Goal: Information Seeking & Learning: Learn about a topic

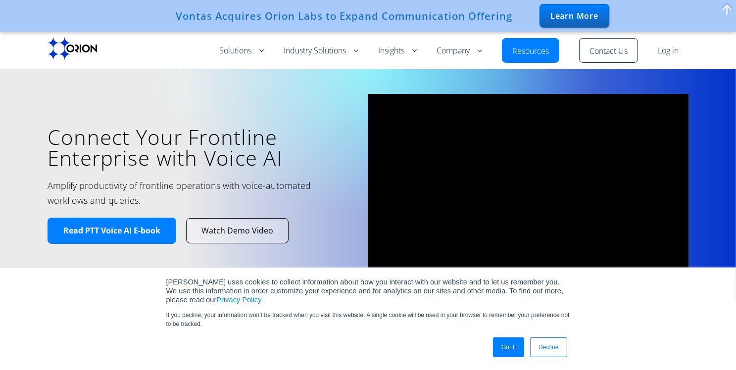
drag, startPoint x: 740, startPoint y: 34, endPoint x: 709, endPoint y: -15, distance: 57.4
click at [553, 351] on link "Decline" at bounding box center [548, 348] width 37 height 20
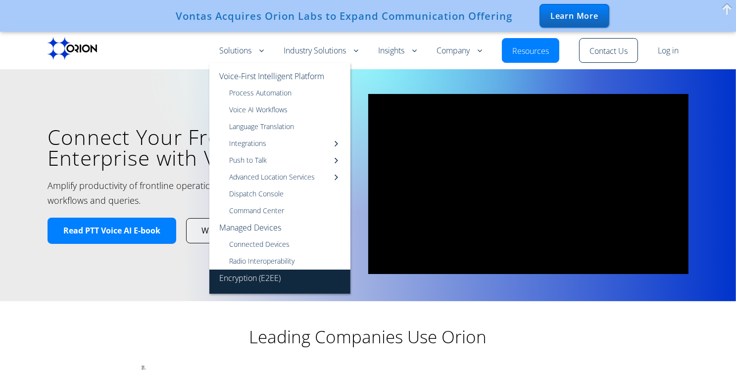
click at [261, 275] on link "Encryption (E2EE)" at bounding box center [279, 282] width 141 height 24
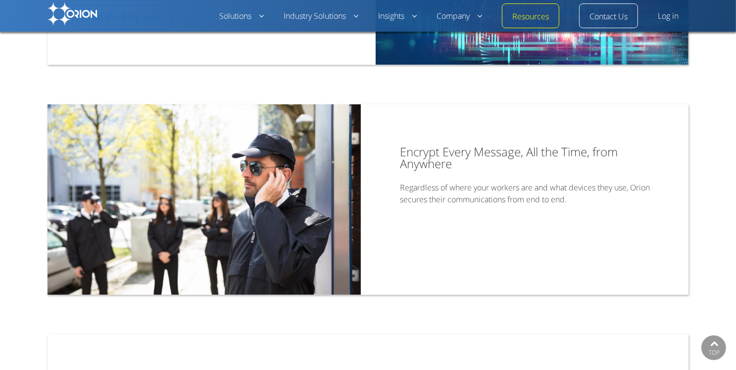
scroll to position [432, 0]
